Goal: Transaction & Acquisition: Register for event/course

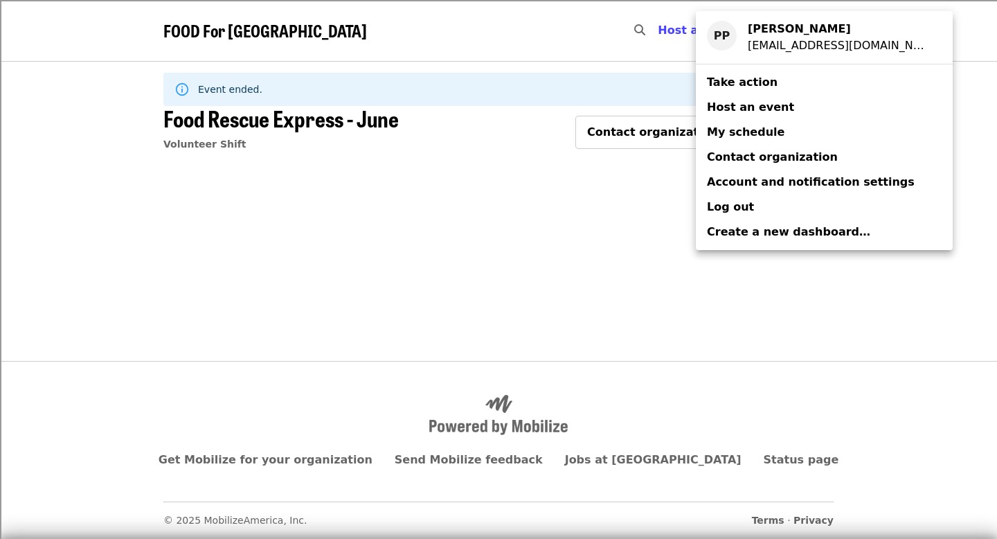
click at [782, 125] on link "My schedule" at bounding box center [824, 132] width 257 height 25
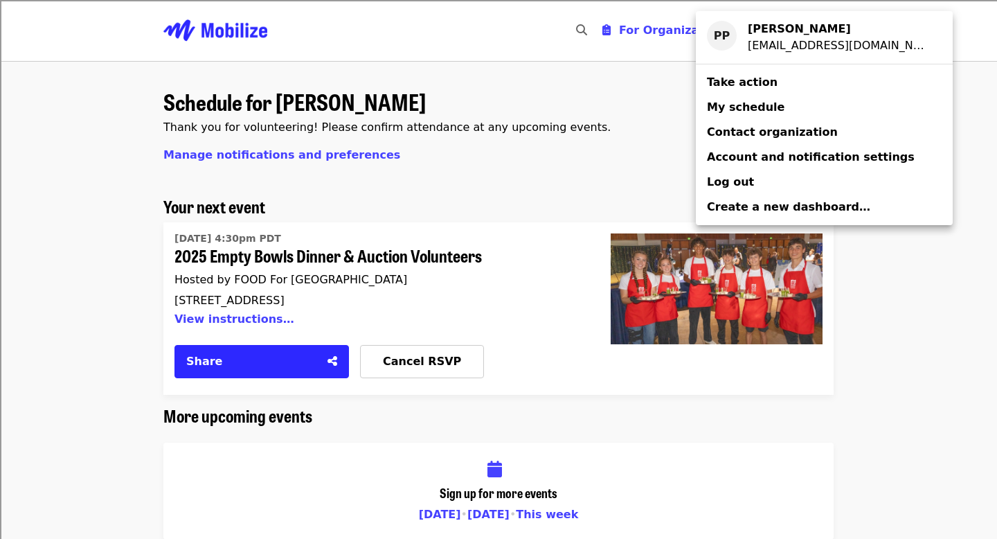
click at [553, 240] on div "Account menu" at bounding box center [498, 269] width 997 height 539
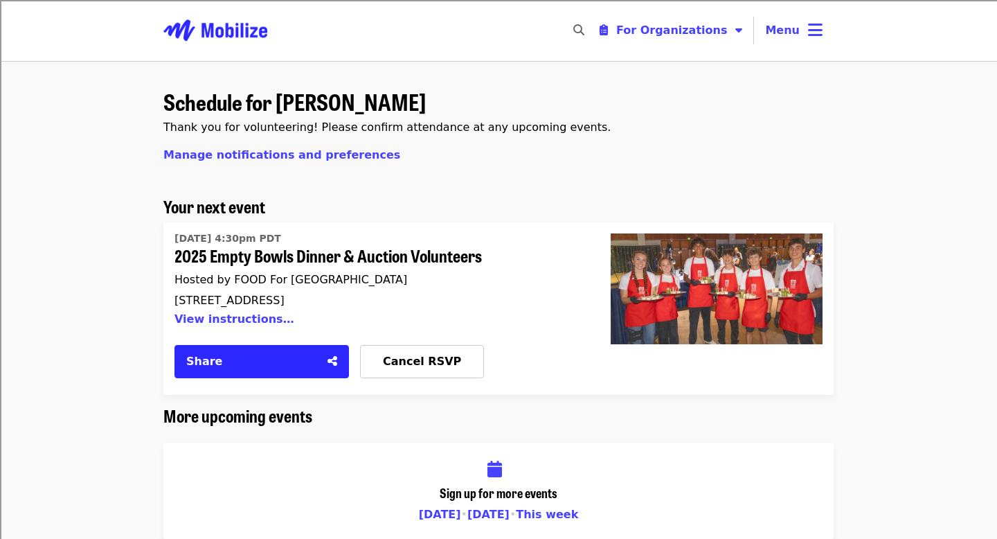
click at [596, 254] on div "[DATE] 4:30pm PDT 2025 Empty Bowls Dinner & Auction Volunteers Hosted by FOOD F…" at bounding box center [381, 308] width 436 height 172
click at [482, 252] on span "2025 Empty Bowls Dinner & Auction Volunteers" at bounding box center [376, 256] width 403 height 20
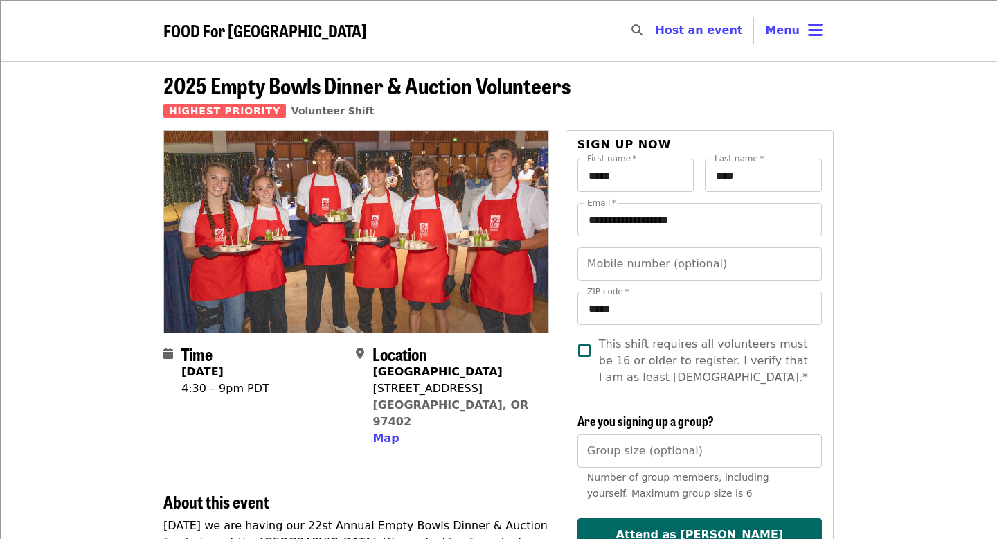
click at [213, 33] on span "FOOD For [GEOGRAPHIC_DATA]" at bounding box center [265, 30] width 204 height 24
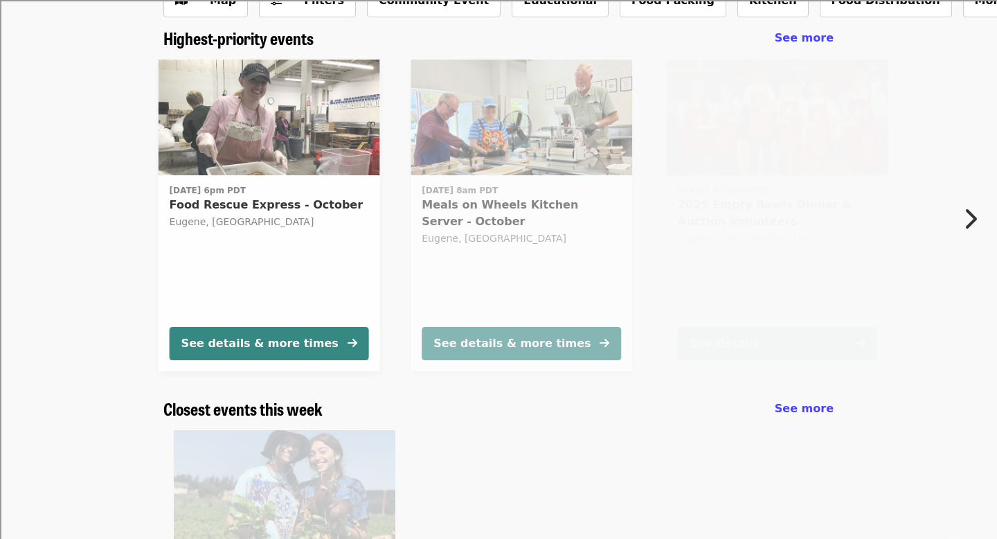
scroll to position [127, 0]
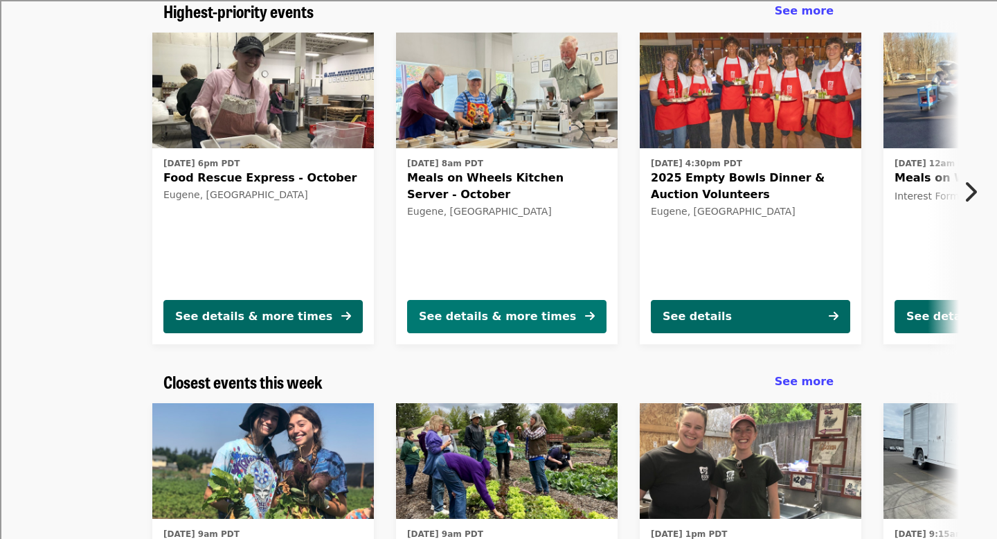
click at [512, 308] on div "See details & more times" at bounding box center [497, 316] width 157 height 17
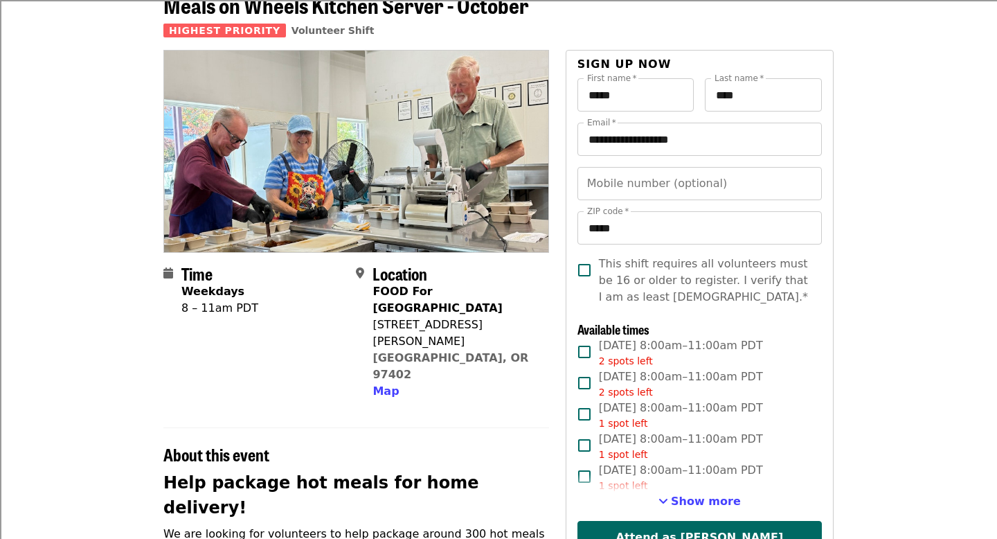
scroll to position [159, 0]
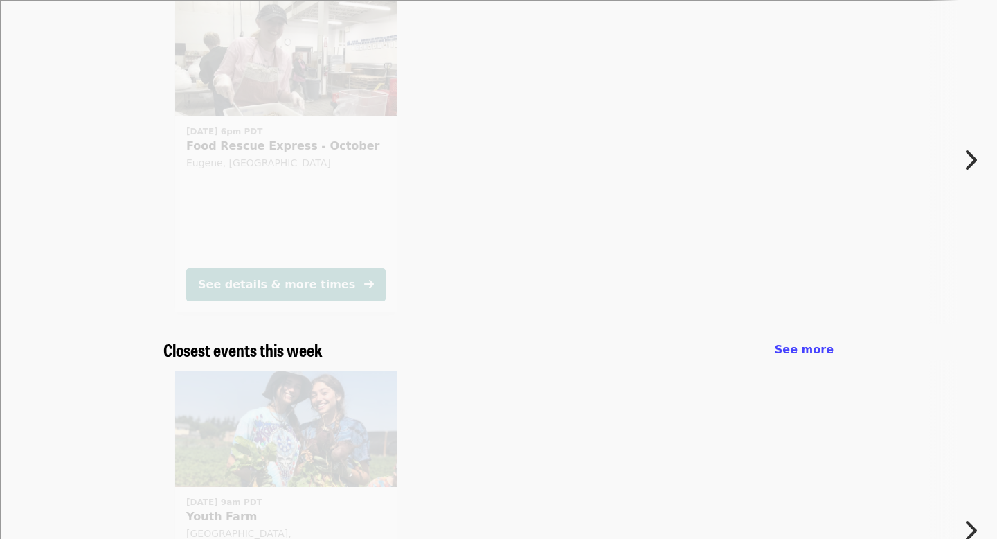
scroll to position [127, 0]
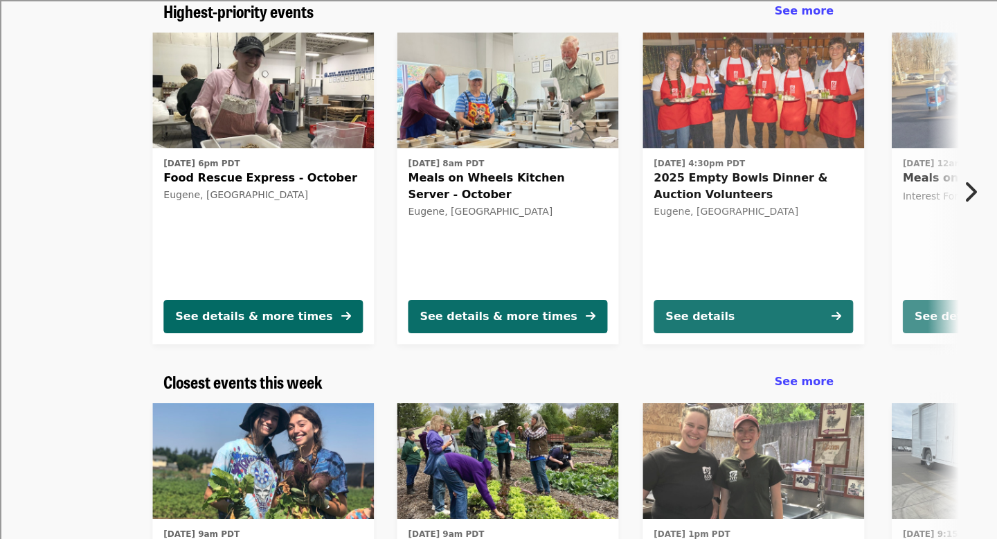
click at [284, 134] on img at bounding box center [263, 91] width 222 height 116
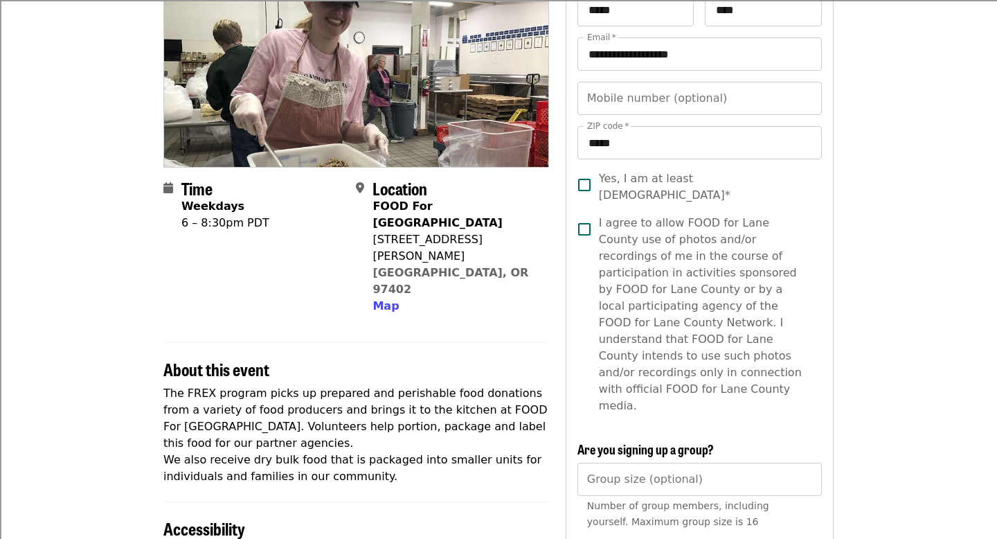
scroll to position [206, 0]
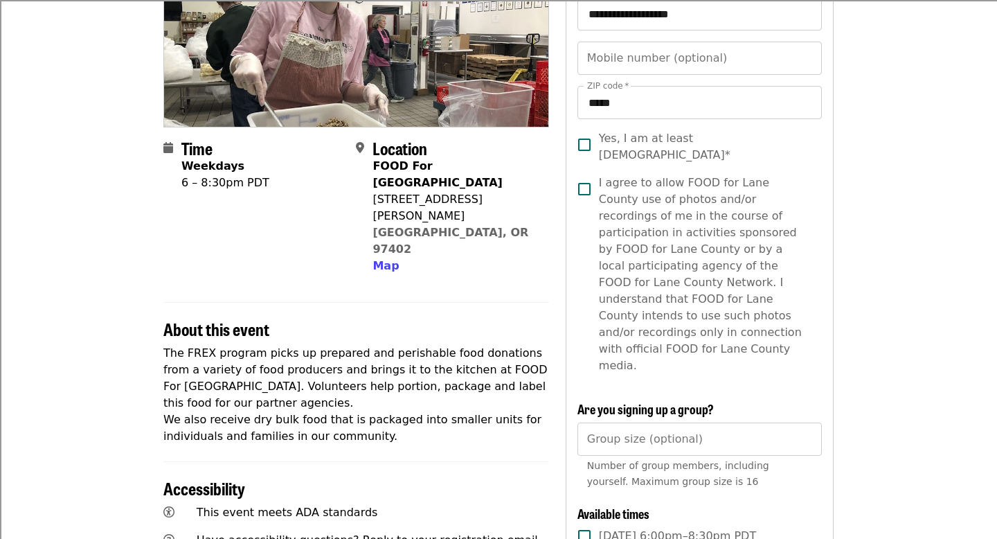
scroll to position [127, 0]
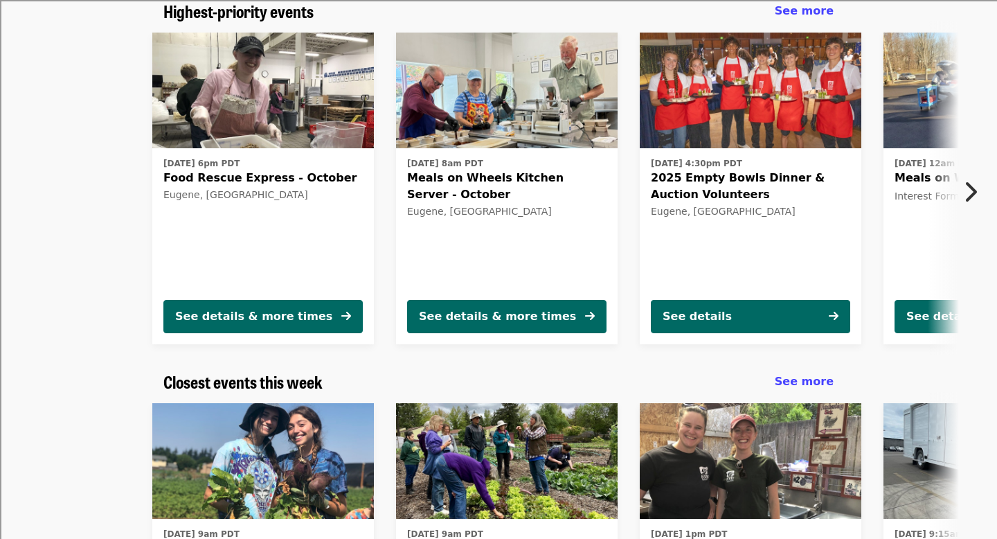
click at [965, 184] on icon "chevron-right icon" at bounding box center [971, 192] width 14 height 26
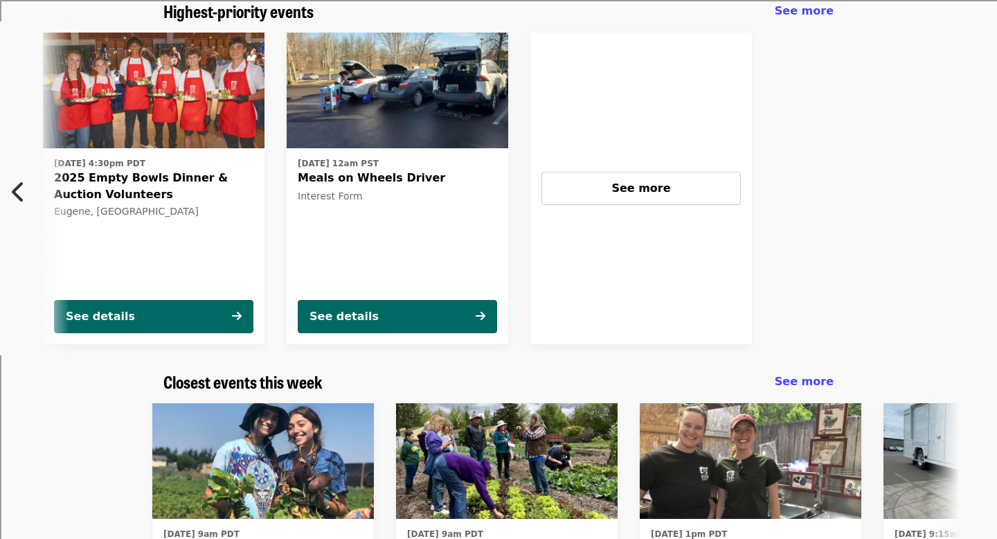
scroll to position [0, 615]
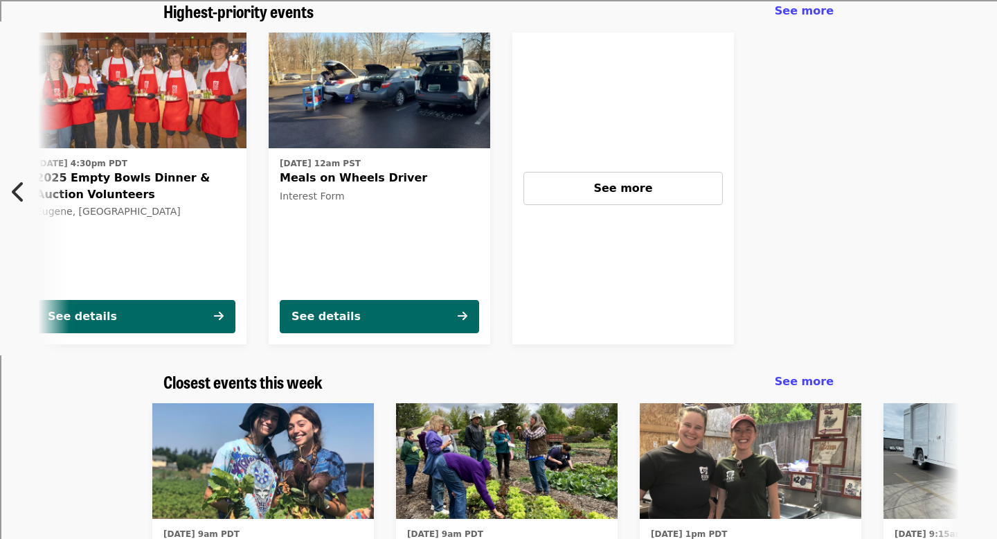
click at [15, 189] on icon "chevron-left icon" at bounding box center [19, 192] width 14 height 26
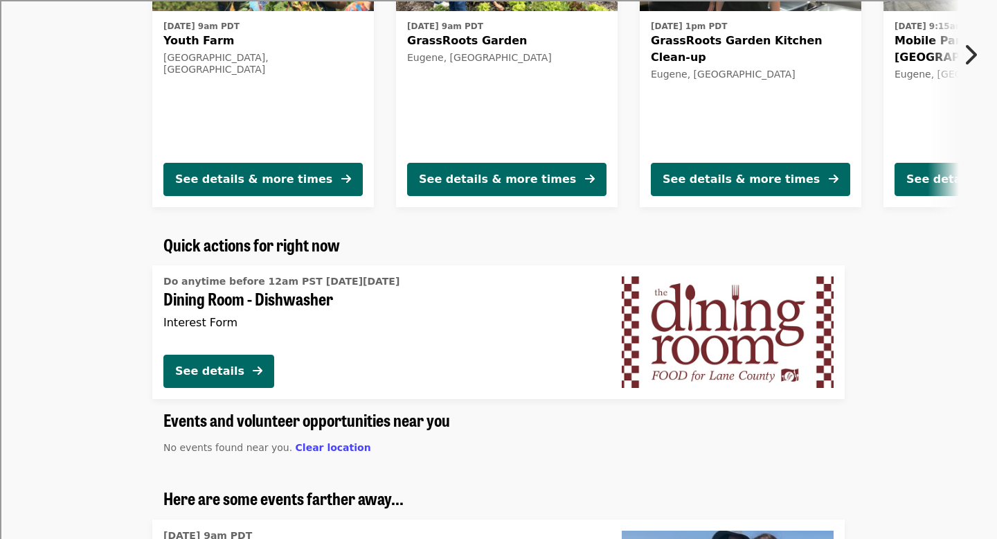
scroll to position [595, 0]
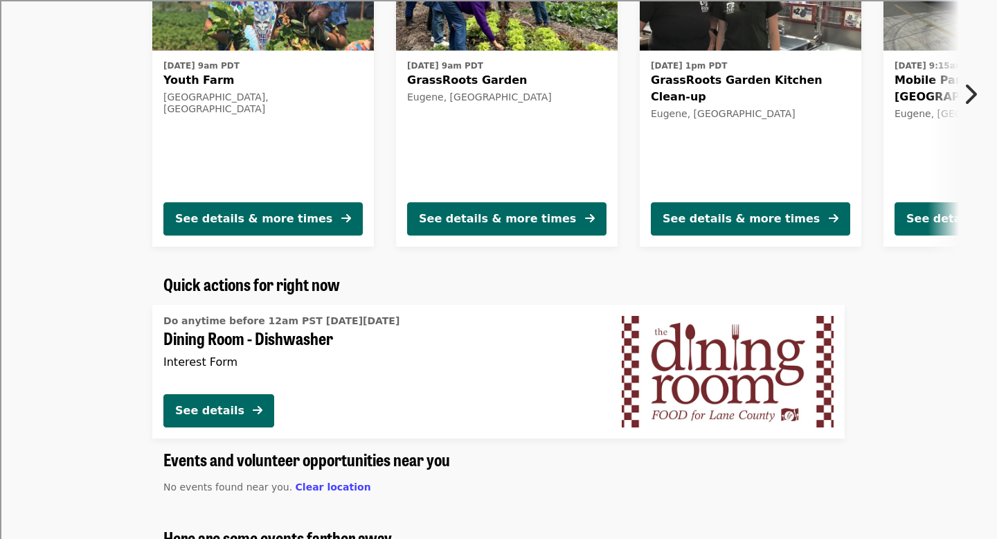
click at [739, 182] on div "[DATE] 1pm PDT GrassRoots Garden Kitchen Clean-up [GEOGRAPHIC_DATA], [GEOGRAPHI…" at bounding box center [750, 123] width 199 height 134
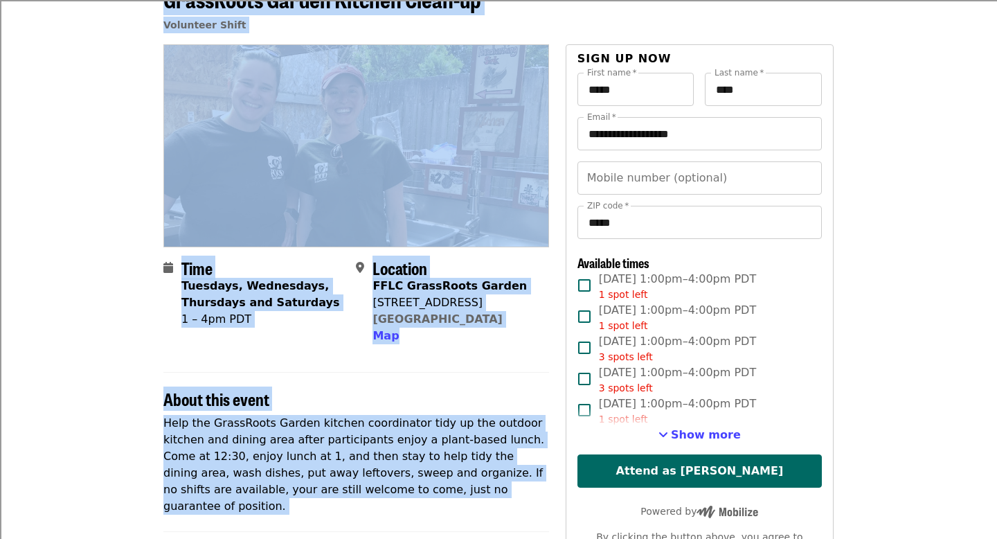
scroll to position [130, 0]
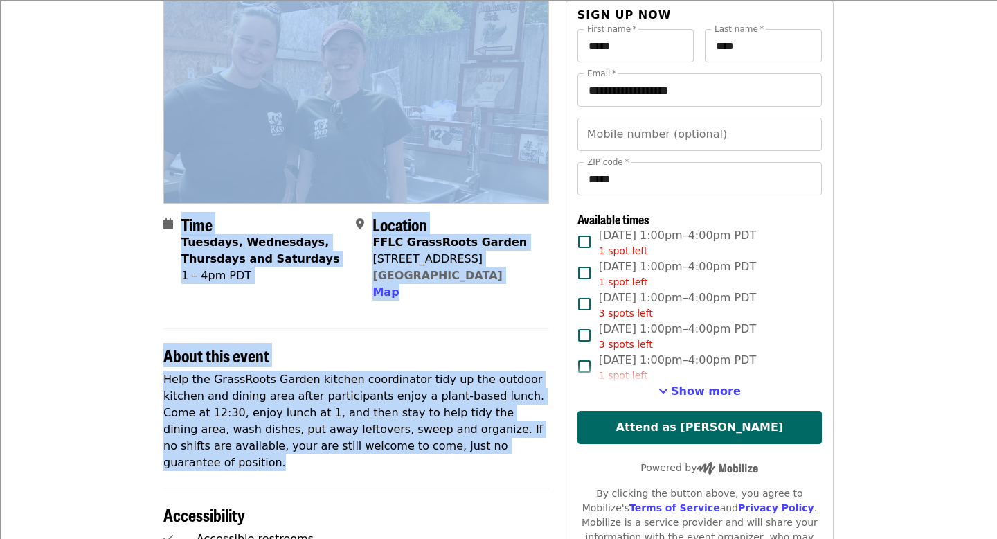
drag, startPoint x: 132, startPoint y: 73, endPoint x: 474, endPoint y: 442, distance: 503.4
click at [474, 442] on article "GrassRoots Garden Kitchen Clean-up Volunteer Shift Time Tuesdays, Wednesdays, T…" at bounding box center [498, 466] width 997 height 1071
